Goal: Information Seeking & Learning: Find specific fact

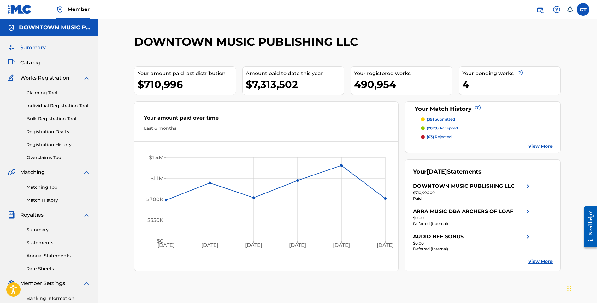
click at [51, 93] on link "Claiming Tool" at bounding box center [59, 93] width 64 height 7
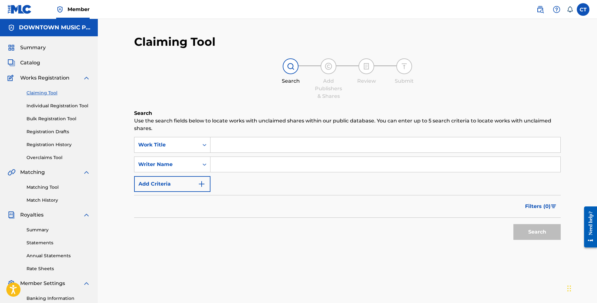
click at [58, 144] on link "Registration History" at bounding box center [59, 144] width 64 height 7
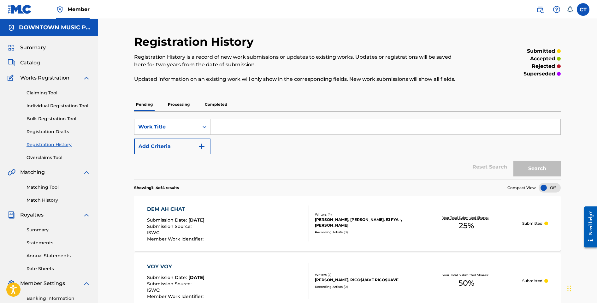
click at [48, 107] on link "Individual Registration Tool" at bounding box center [59, 106] width 64 height 7
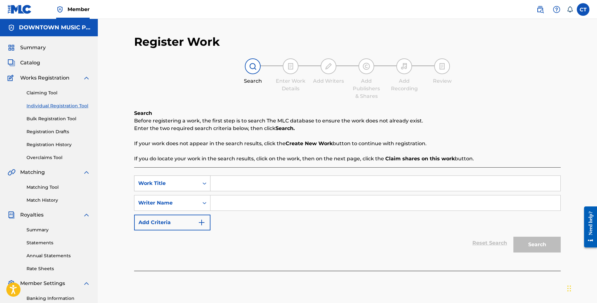
click at [206, 180] on div "Search Form" at bounding box center [204, 183] width 11 height 11
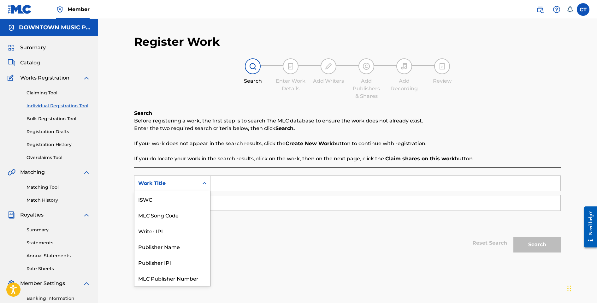
scroll to position [16, 0]
click at [194, 197] on div "MLC Song Code" at bounding box center [172, 199] width 76 height 16
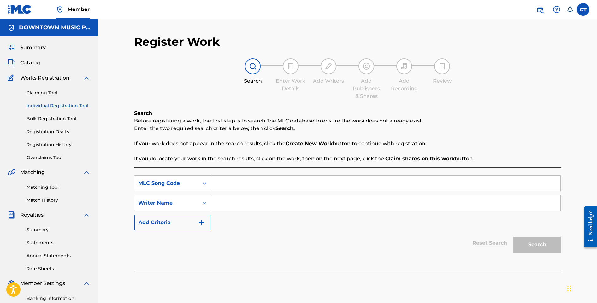
click at [225, 190] on input "Search Form" at bounding box center [386, 183] width 350 height 15
paste input "XE4P67"
type input "XE4P67"
click at [43, 92] on link "Claiming Tool" at bounding box center [59, 93] width 64 height 7
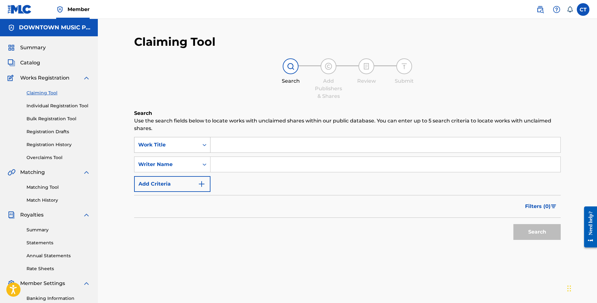
click at [202, 147] on icon "Search Form" at bounding box center [204, 145] width 6 height 6
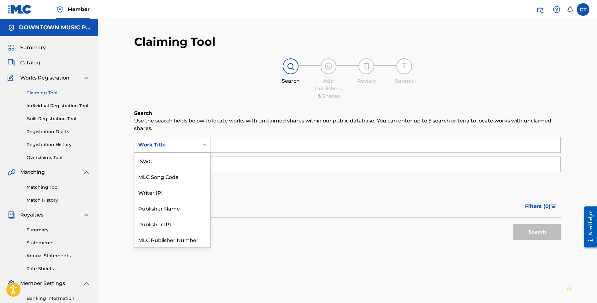
scroll to position [16, 0]
click at [199, 156] on div "MLC Song Code" at bounding box center [172, 161] width 76 height 16
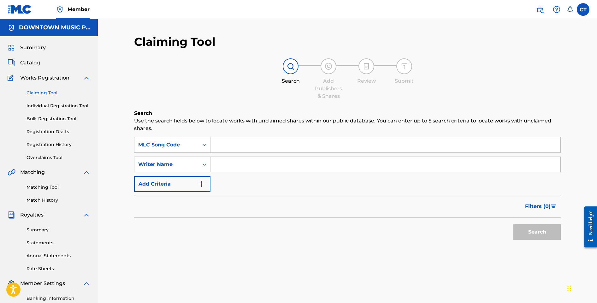
click at [228, 146] on input "Search Form" at bounding box center [386, 144] width 350 height 15
paste input "XE4P67"
type input "XE4P67"
click at [514, 224] on button "Search" at bounding box center [537, 232] width 47 height 16
click at [33, 63] on span "Catalog" at bounding box center [30, 63] width 20 height 8
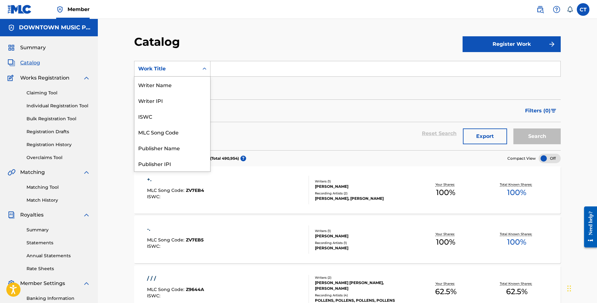
click at [207, 70] on icon "Search Form" at bounding box center [204, 69] width 6 height 6
click at [169, 129] on div "MLC Song Code" at bounding box center [172, 132] width 76 height 16
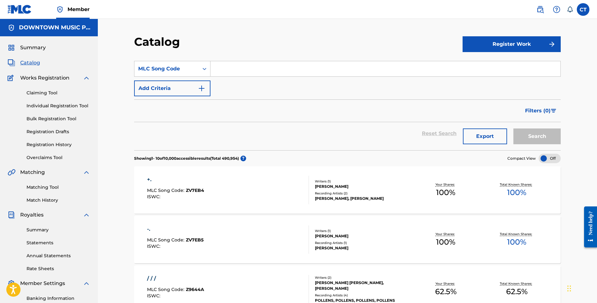
click at [230, 71] on input "Search Form" at bounding box center [386, 68] width 350 height 15
paste input "XE4P67"
type input "XE4P67"
click at [514, 128] on button "Search" at bounding box center [537, 136] width 47 height 16
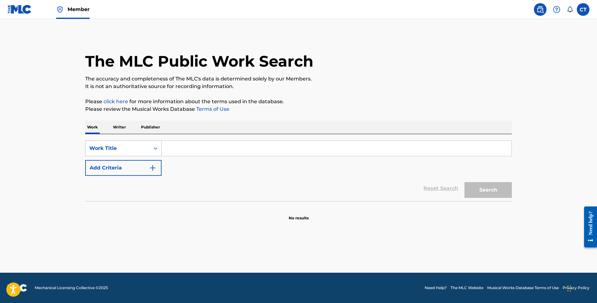
click at [156, 151] on icon "Search Form" at bounding box center [155, 148] width 6 height 6
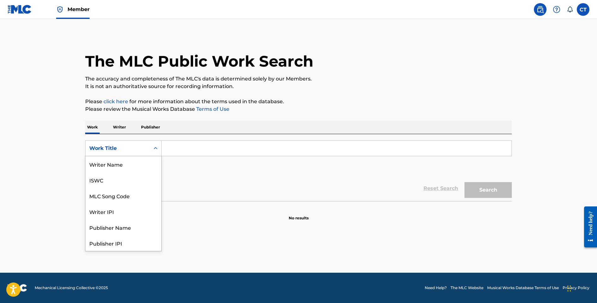
scroll to position [32, 0]
click at [148, 161] on div "MLC Song Code" at bounding box center [124, 164] width 76 height 16
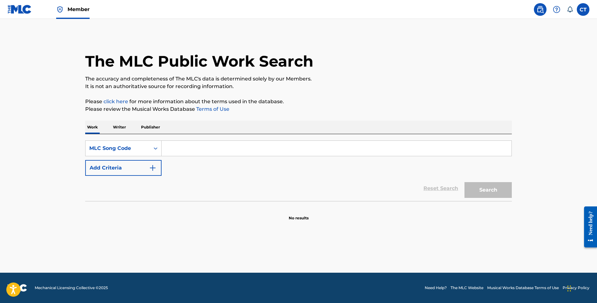
click at [188, 150] on input "Search Form" at bounding box center [337, 148] width 350 height 15
paste input "XE4P67"
type input "XE4P67"
click at [465, 182] on button "Search" at bounding box center [488, 190] width 47 height 16
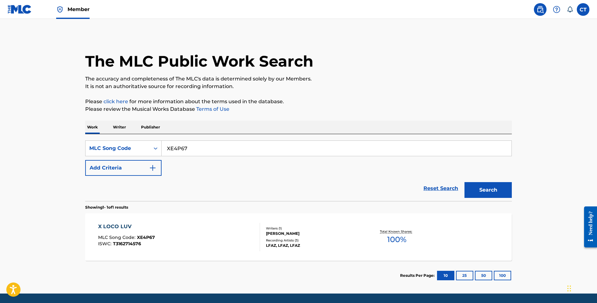
click at [189, 231] on div "X LOCO LUV MLC Song Code : XE4P67 ISWC : T3162714576" at bounding box center [179, 237] width 162 height 28
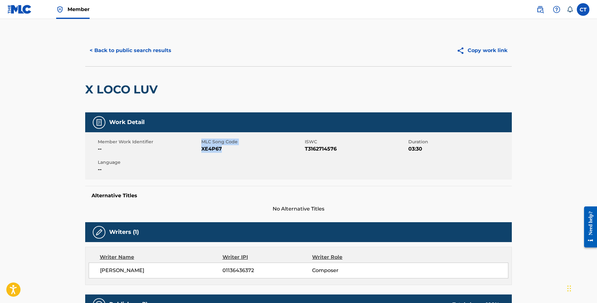
drag, startPoint x: 228, startPoint y: 149, endPoint x: 200, endPoint y: 146, distance: 28.0
click at [200, 146] on div "Member Work Identifier -- MLC Song Code XE4P67 ISWC T3162714576 Duration 03:30 …" at bounding box center [298, 155] width 427 height 47
click at [200, 146] on div "Member Work Identifier --" at bounding box center [150, 146] width 104 height 14
drag, startPoint x: 222, startPoint y: 149, endPoint x: 202, endPoint y: 148, distance: 19.3
click at [202, 148] on span "XE4P67" at bounding box center [252, 149] width 102 height 8
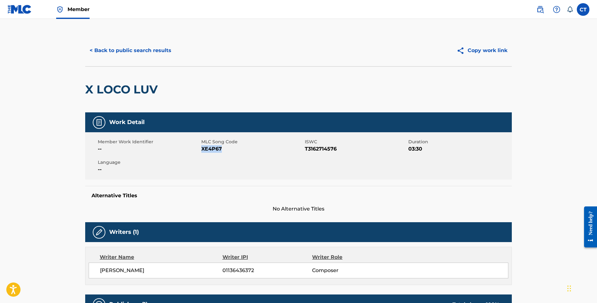
copy span "XE4P67"
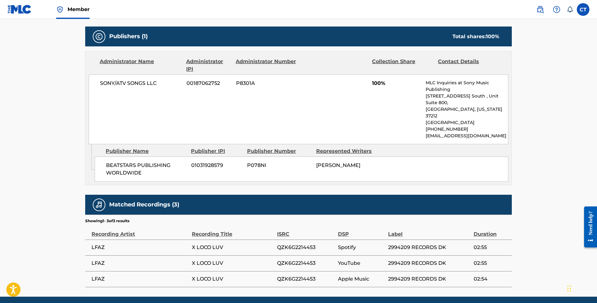
scroll to position [280, 0]
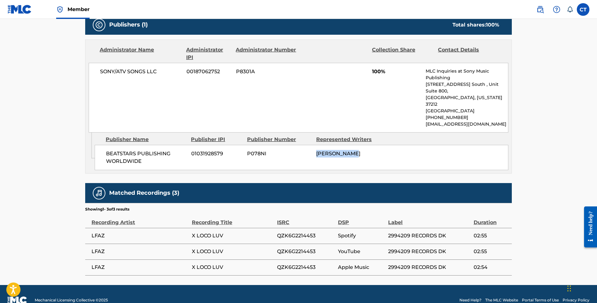
drag, startPoint x: 316, startPoint y: 140, endPoint x: 360, endPoint y: 142, distance: 43.6
click at [360, 150] on div "[PERSON_NAME]" at bounding box center [348, 154] width 64 height 8
copy span "[PERSON_NAME]"
